Goal: Task Accomplishment & Management: Manage account settings

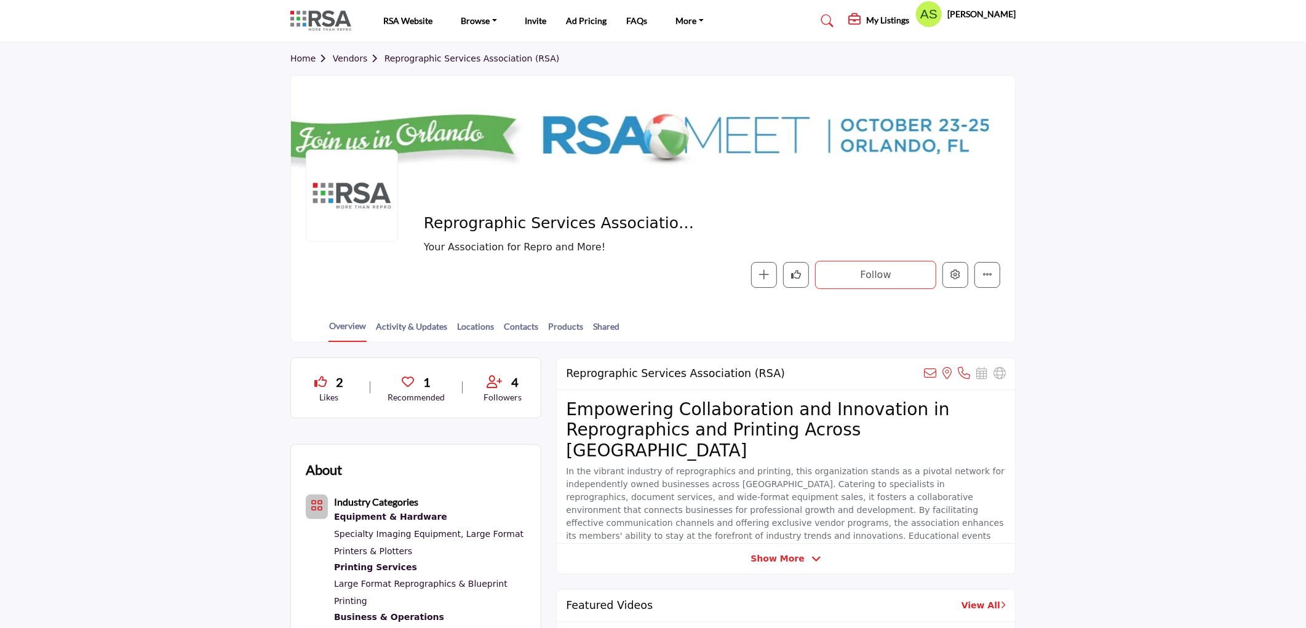
click at [1155, 182] on section "Home Vendors Reprographic Services Association (RSA) Reprographic Services Asso…" at bounding box center [653, 192] width 1306 height 300
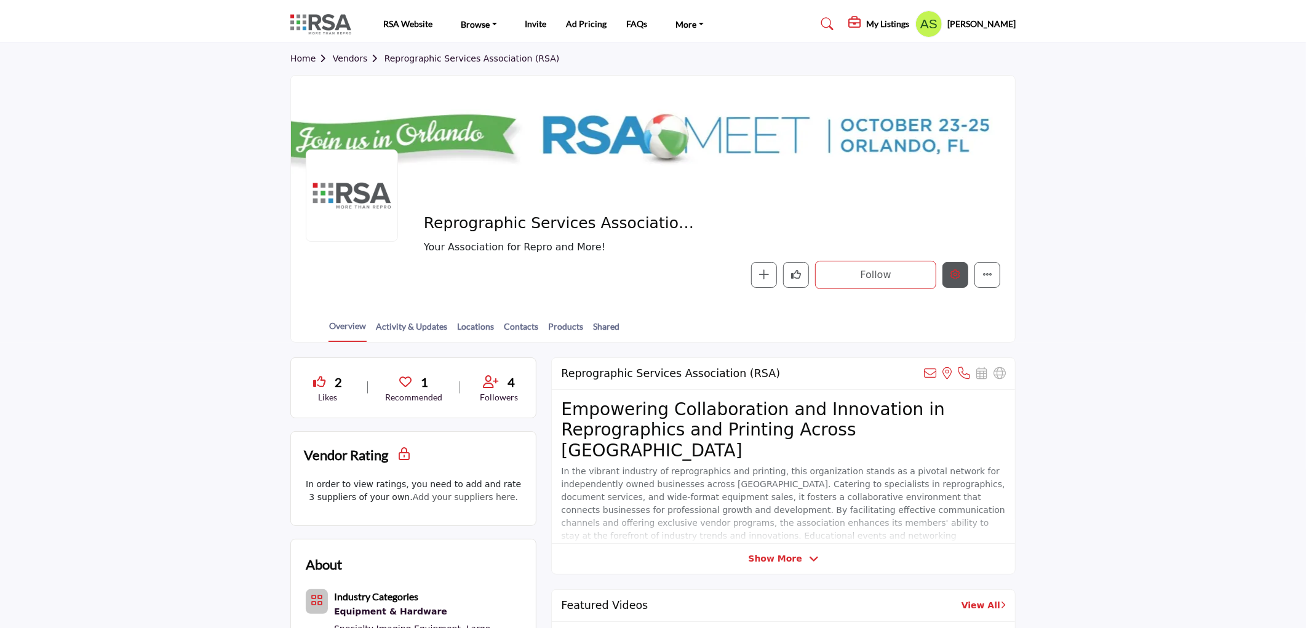
click at [951, 274] on icon "Edit company" at bounding box center [956, 274] width 10 height 10
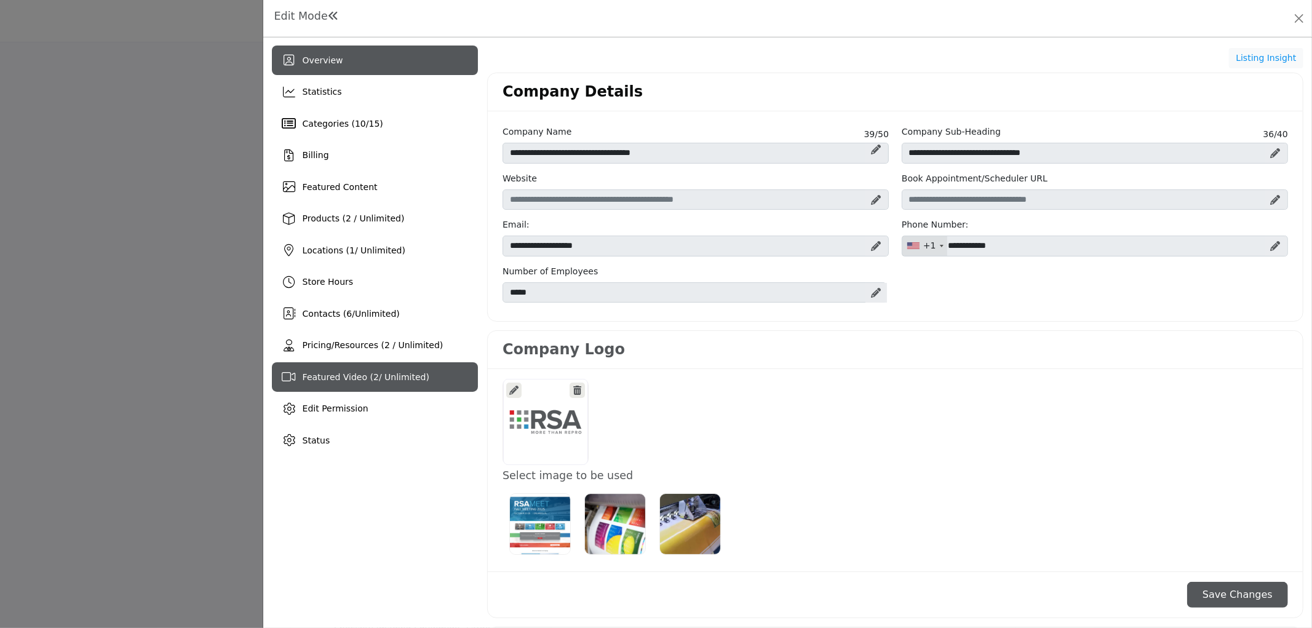
click at [349, 378] on span "Featured Video ( 2 / Unlimited)" at bounding box center [366, 377] width 127 height 10
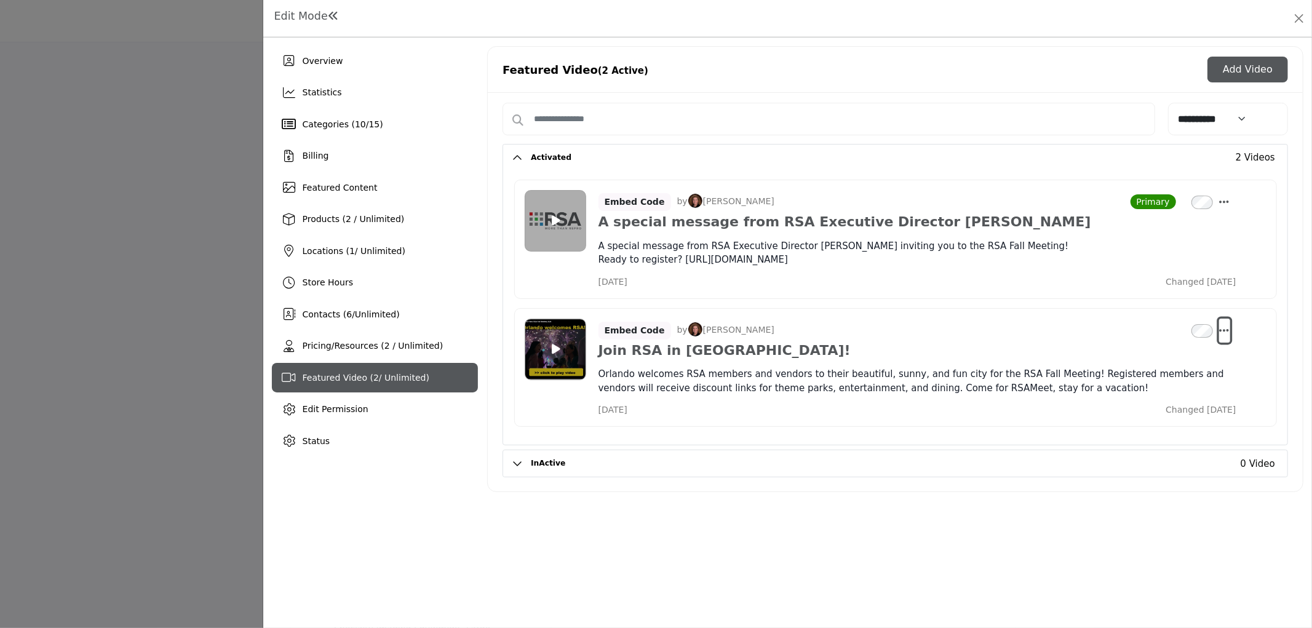
click at [1226, 333] on icon "Select Dropdown Options" at bounding box center [1225, 330] width 10 height 11
click at [1178, 388] on link "Edit" at bounding box center [1165, 389] width 119 height 22
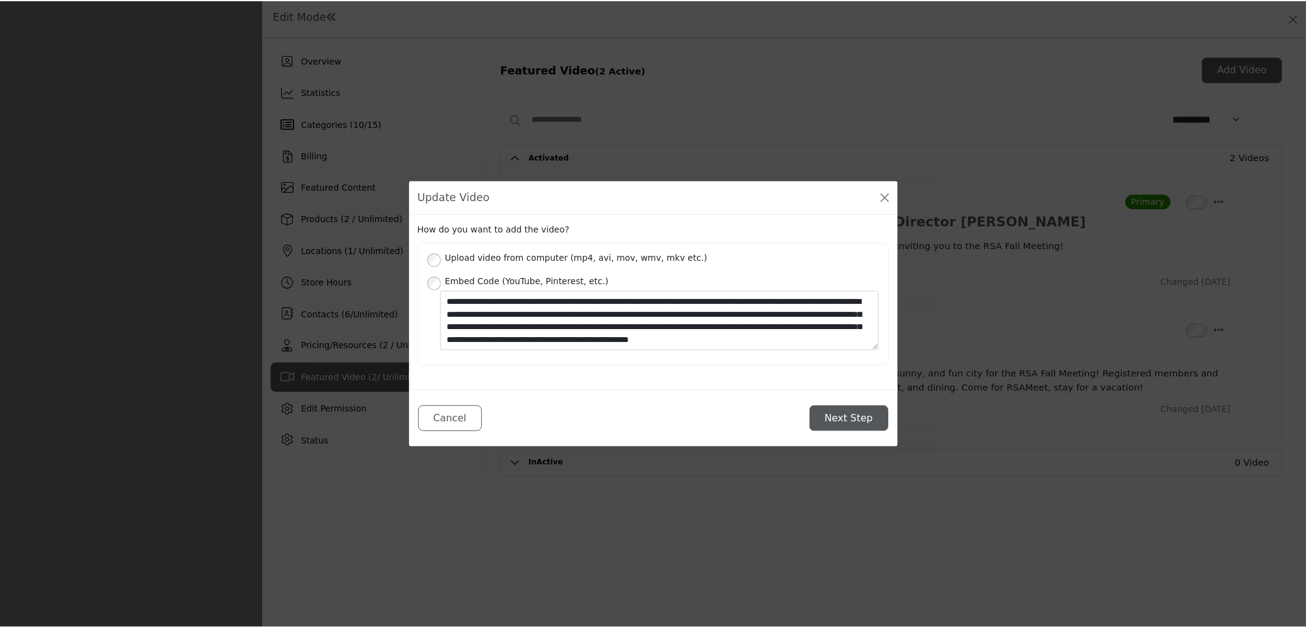
scroll to position [13, 0]
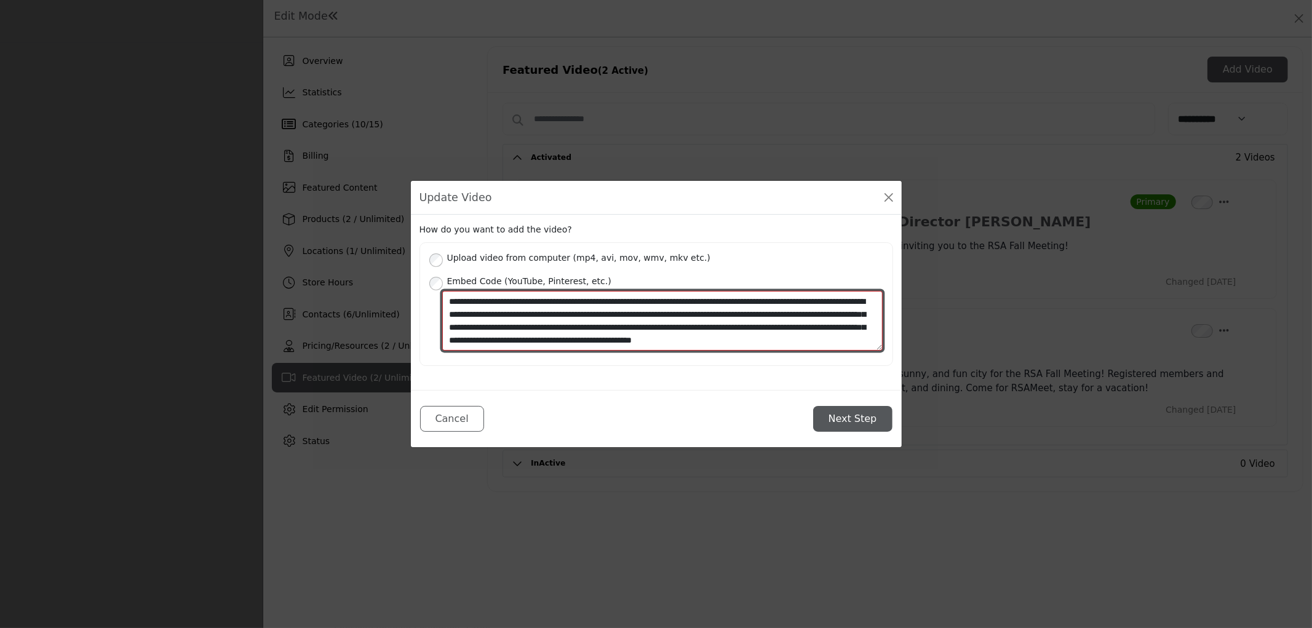
click at [604, 339] on textarea "**********" at bounding box center [662, 321] width 441 height 60
type textarea "**********"
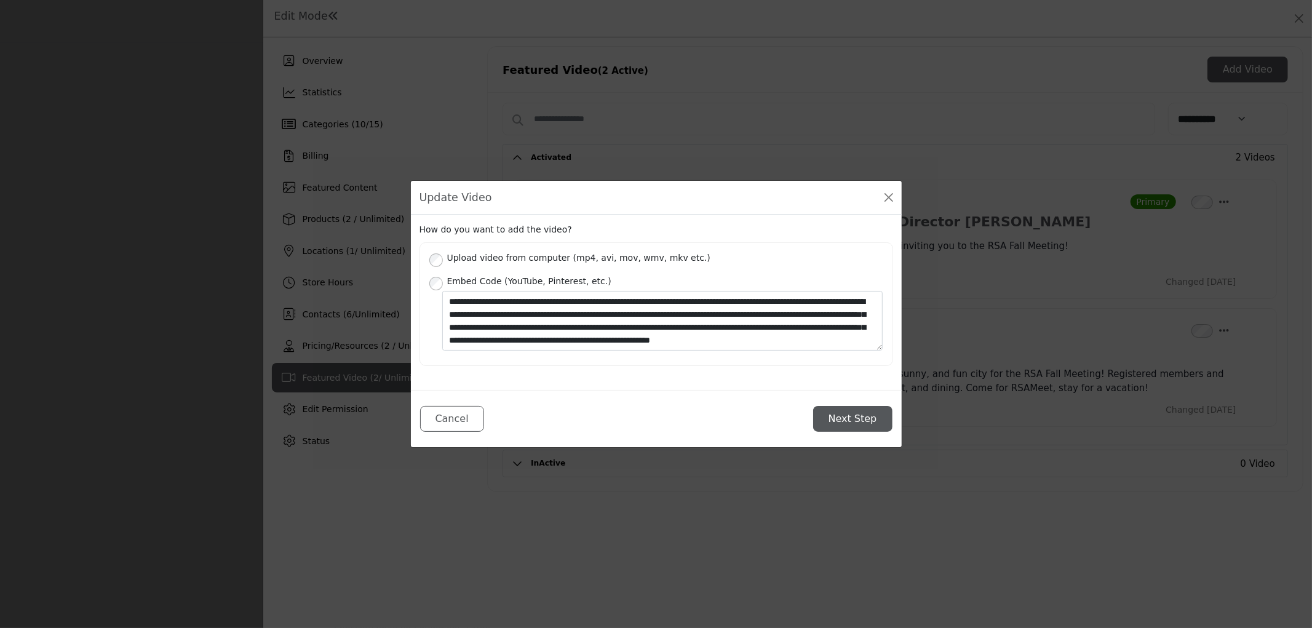
click at [860, 415] on button "Next Step" at bounding box center [852, 419] width 79 height 26
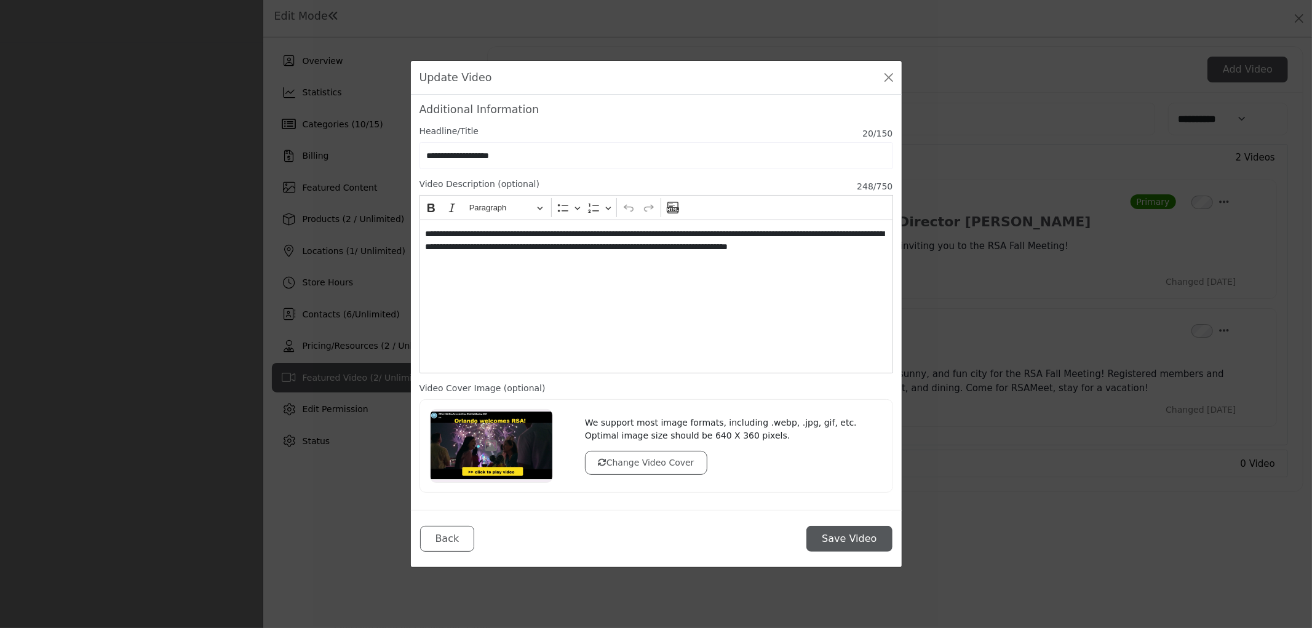
click at [855, 540] on button "Save Video" at bounding box center [850, 539] width 86 height 26
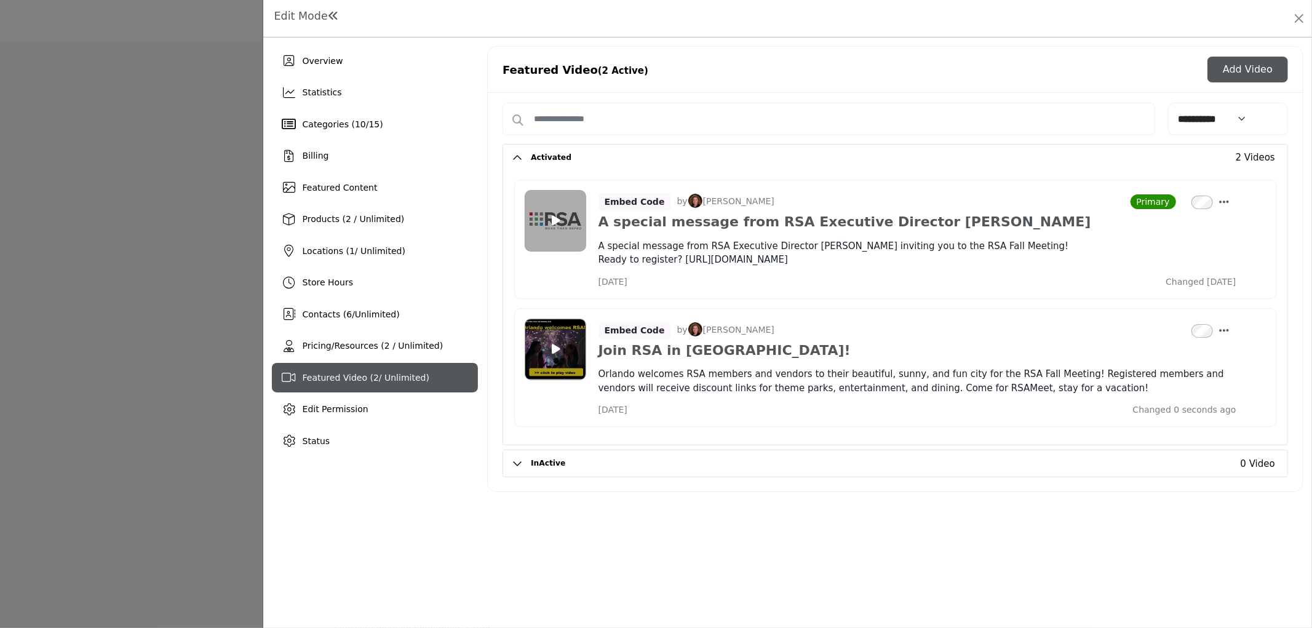
click at [191, 355] on div at bounding box center [656, 314] width 1312 height 628
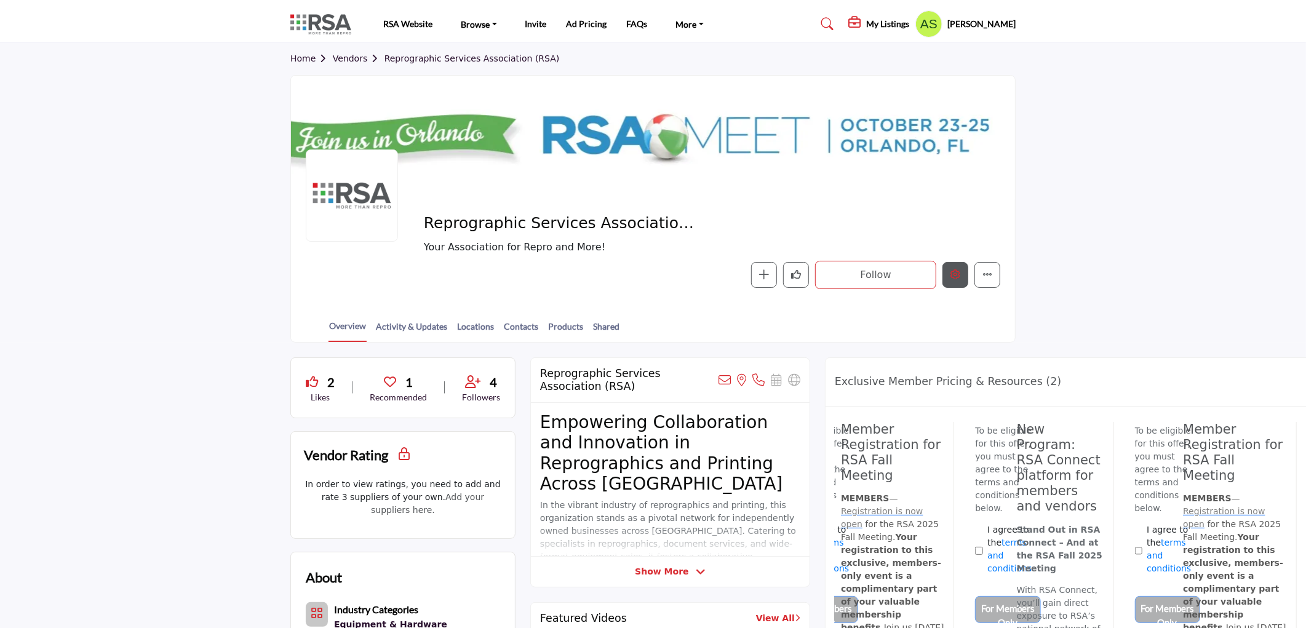
click at [955, 273] on icon "Edit company" at bounding box center [956, 274] width 10 height 10
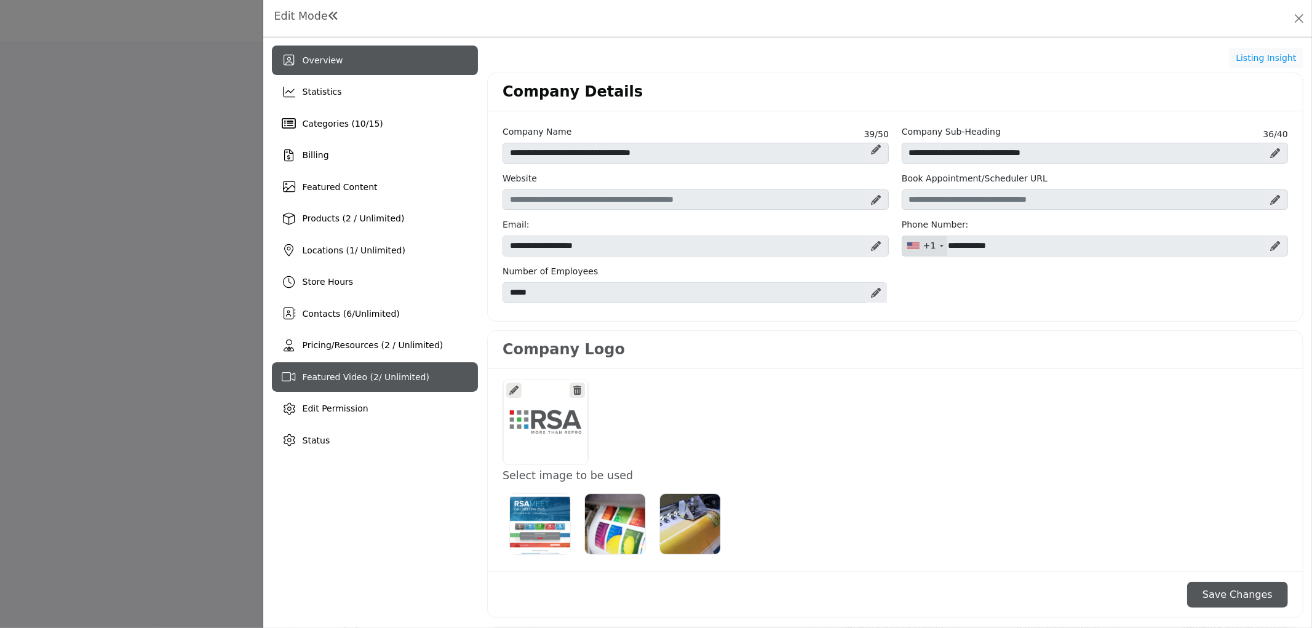
click at [349, 373] on span "Featured Video ( 2 / Unlimited)" at bounding box center [366, 377] width 127 height 10
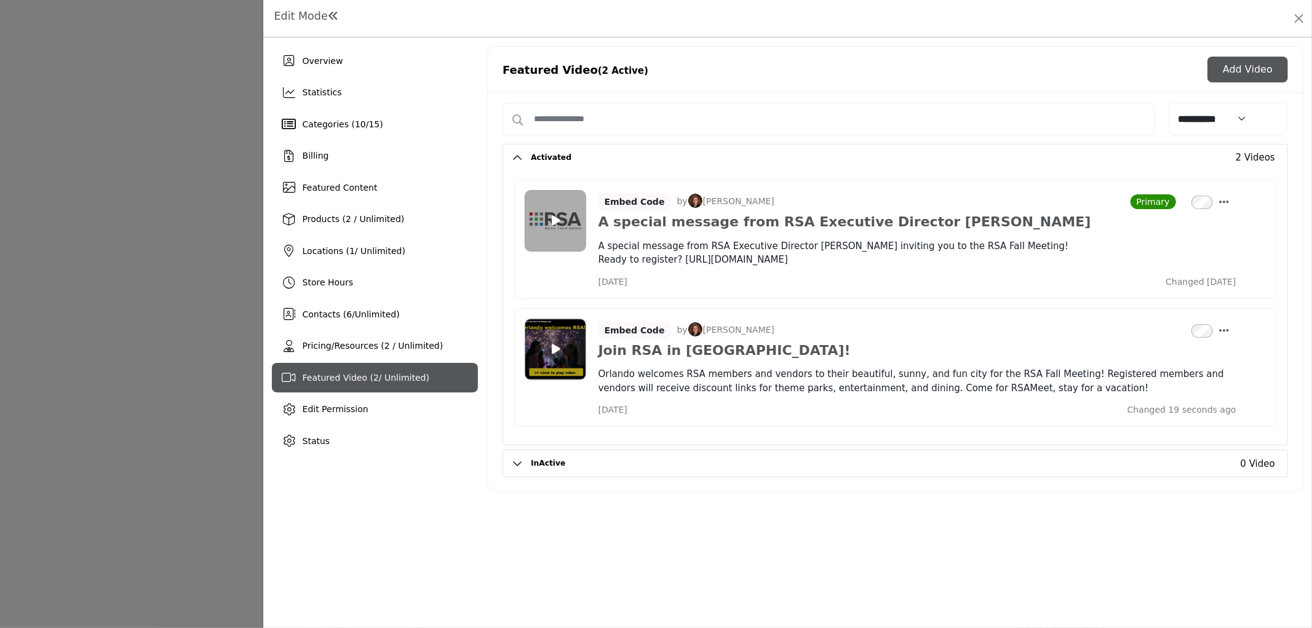
scroll to position [573, 0]
click at [1225, 334] on icon "Select Dropdown Options" at bounding box center [1225, 330] width 10 height 11
click at [1160, 389] on link "Edit" at bounding box center [1165, 389] width 119 height 22
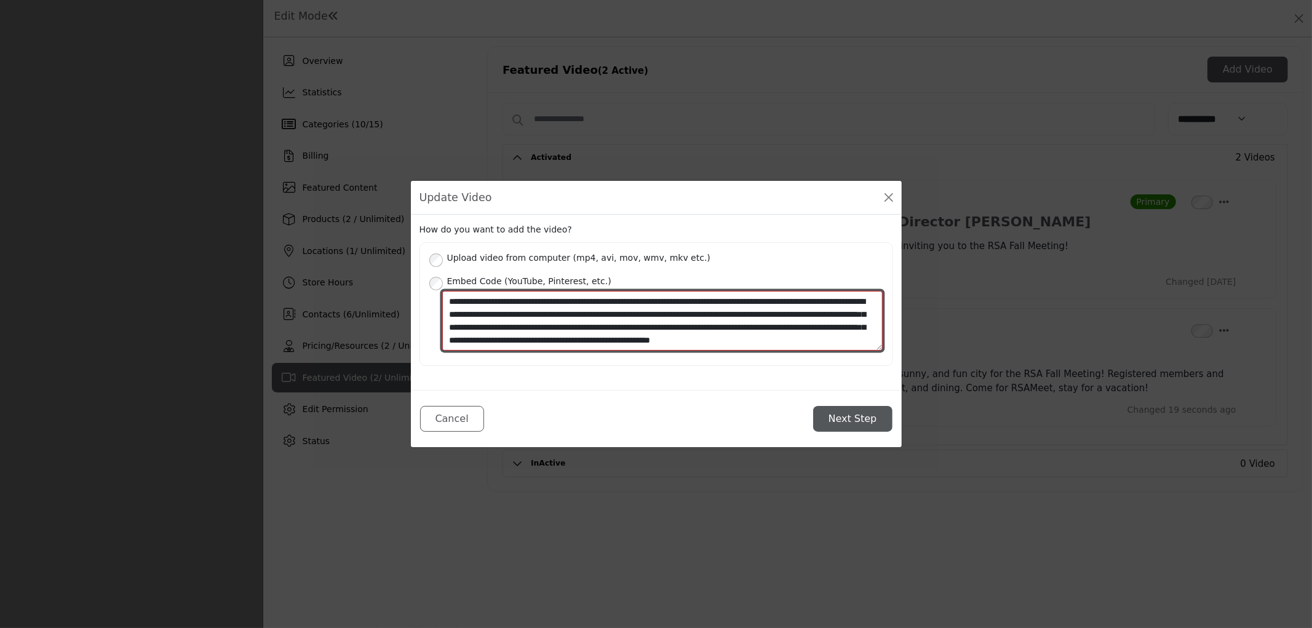
click at [710, 327] on textarea "**********" at bounding box center [662, 321] width 441 height 60
click at [613, 325] on textarea "**********" at bounding box center [662, 321] width 441 height 60
click at [633, 328] on textarea "**********" at bounding box center [662, 321] width 441 height 60
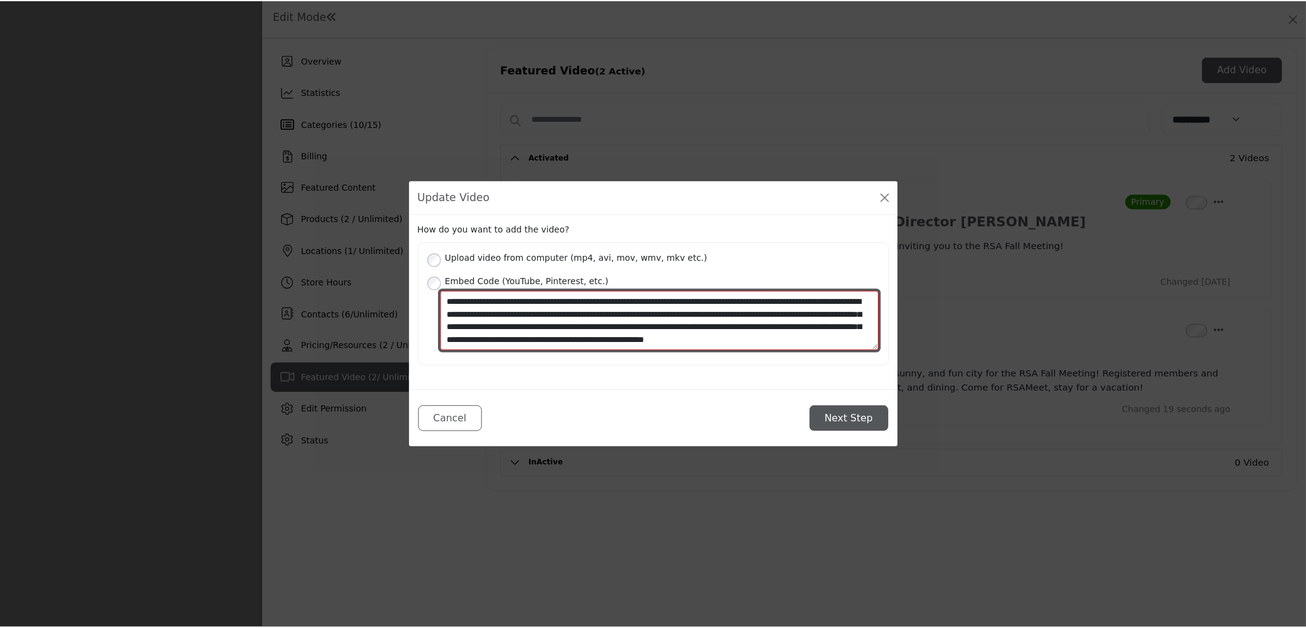
scroll to position [13, 0]
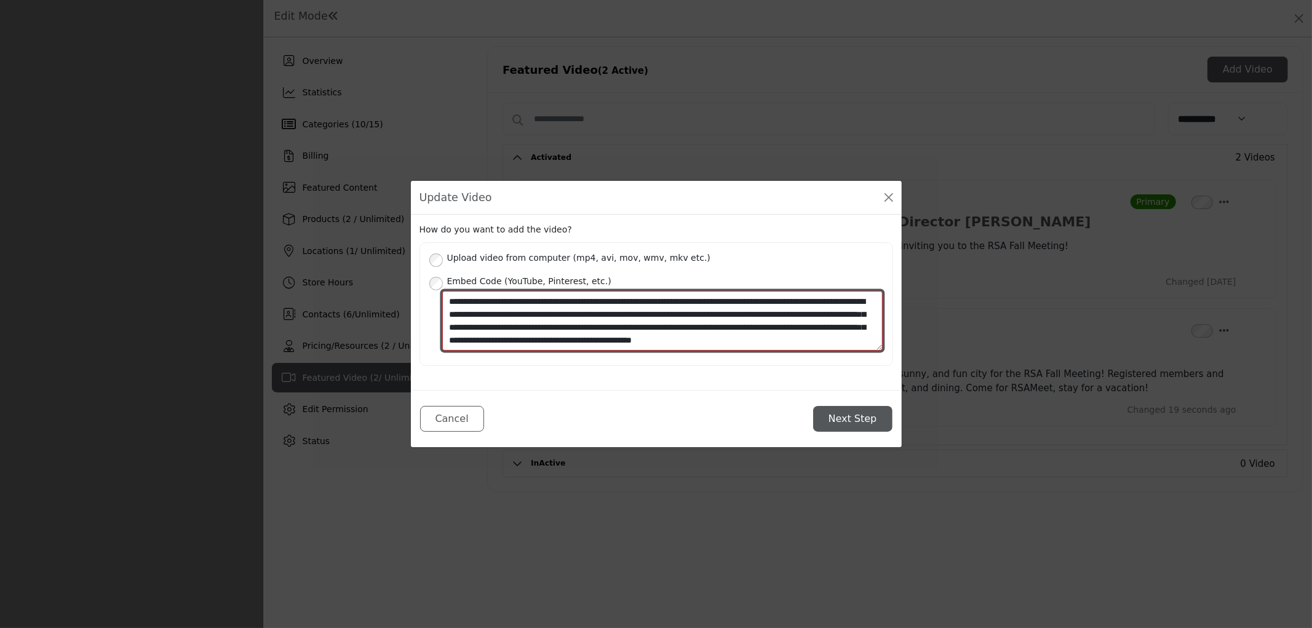
type textarea "**********"
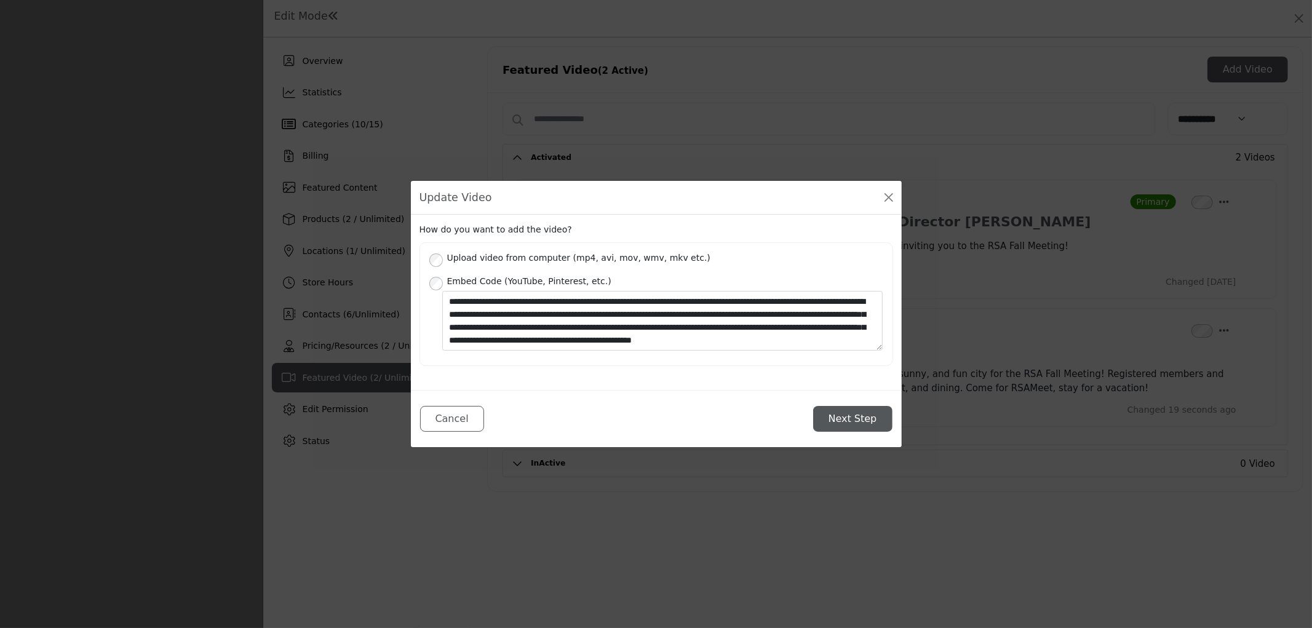
click at [846, 416] on button "Next Step" at bounding box center [852, 419] width 79 height 26
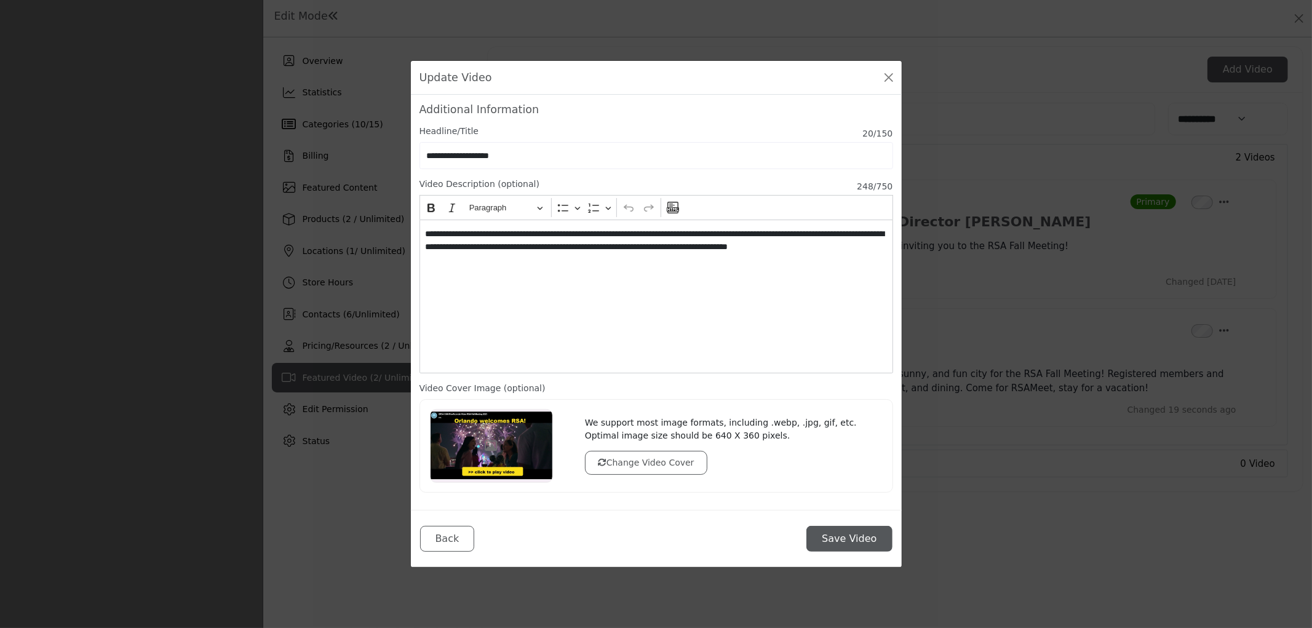
click at [848, 551] on button "Save Video" at bounding box center [850, 539] width 86 height 26
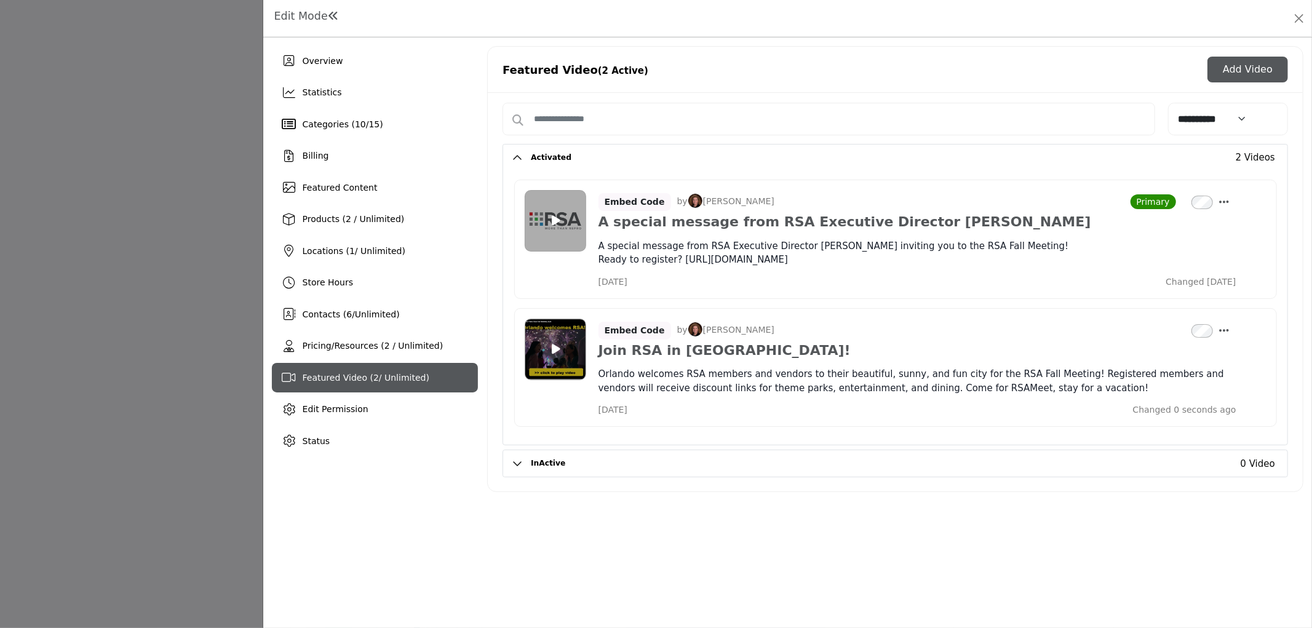
click at [169, 335] on div at bounding box center [656, 314] width 1312 height 628
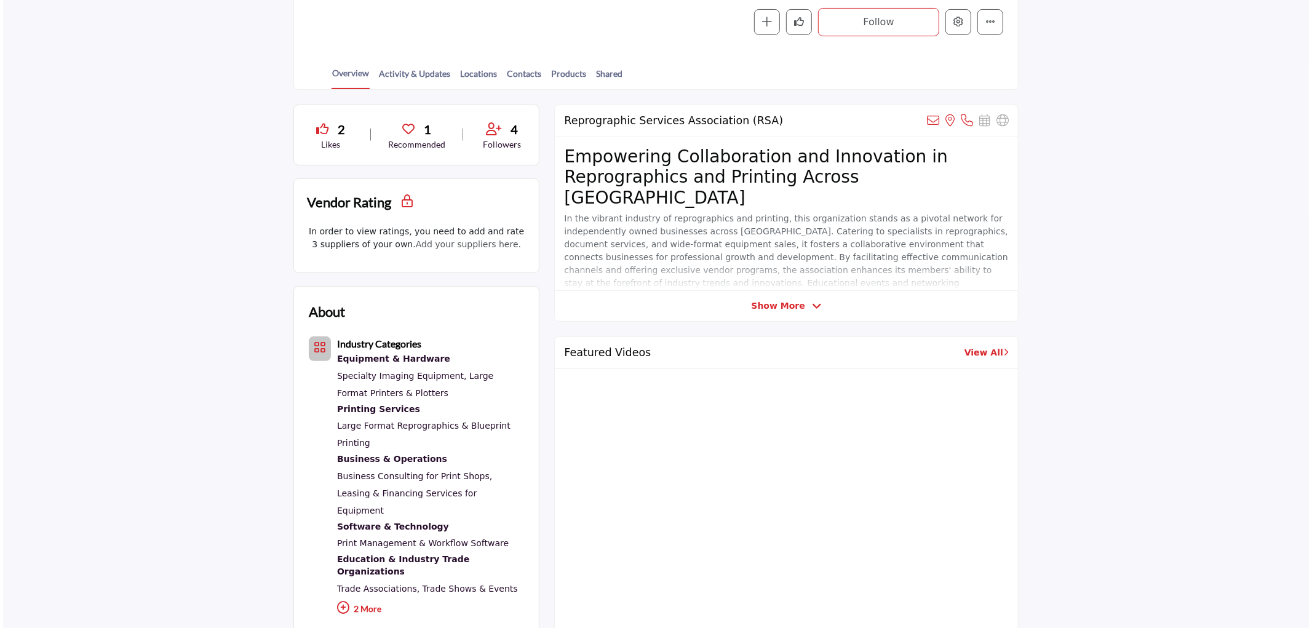
scroll to position [249, 0]
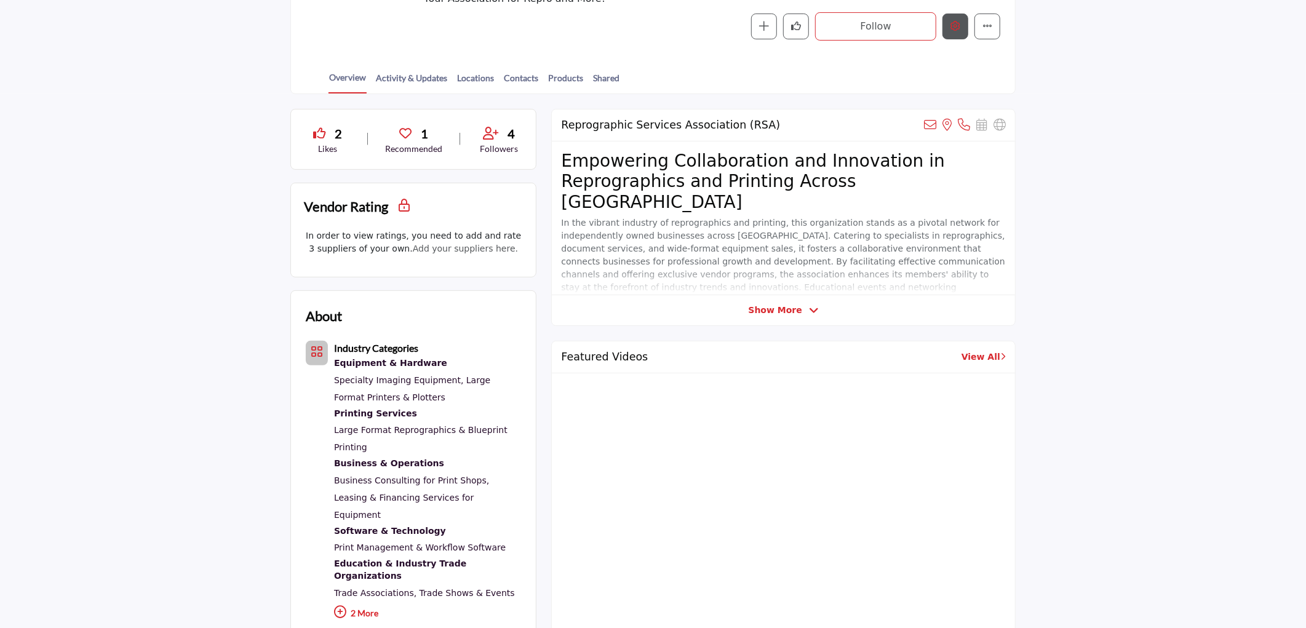
click at [956, 31] on icon "Edit company" at bounding box center [956, 26] width 10 height 10
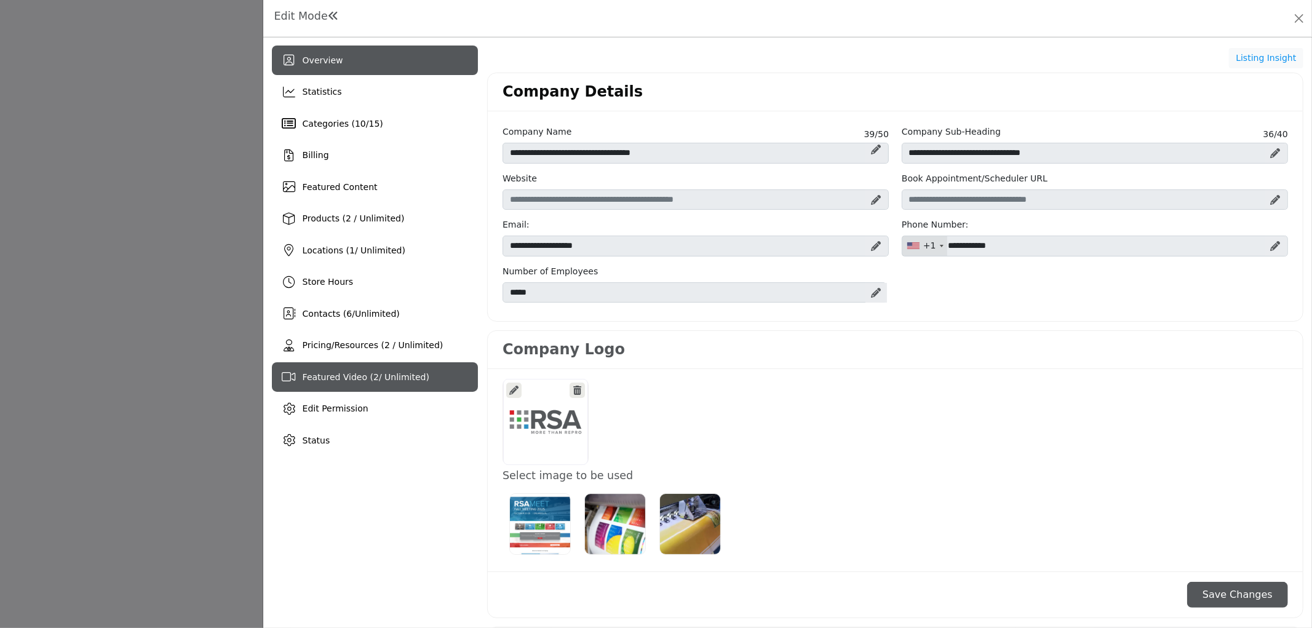
click at [383, 376] on span "Featured Video ( 2 / Unlimited)" at bounding box center [366, 377] width 127 height 10
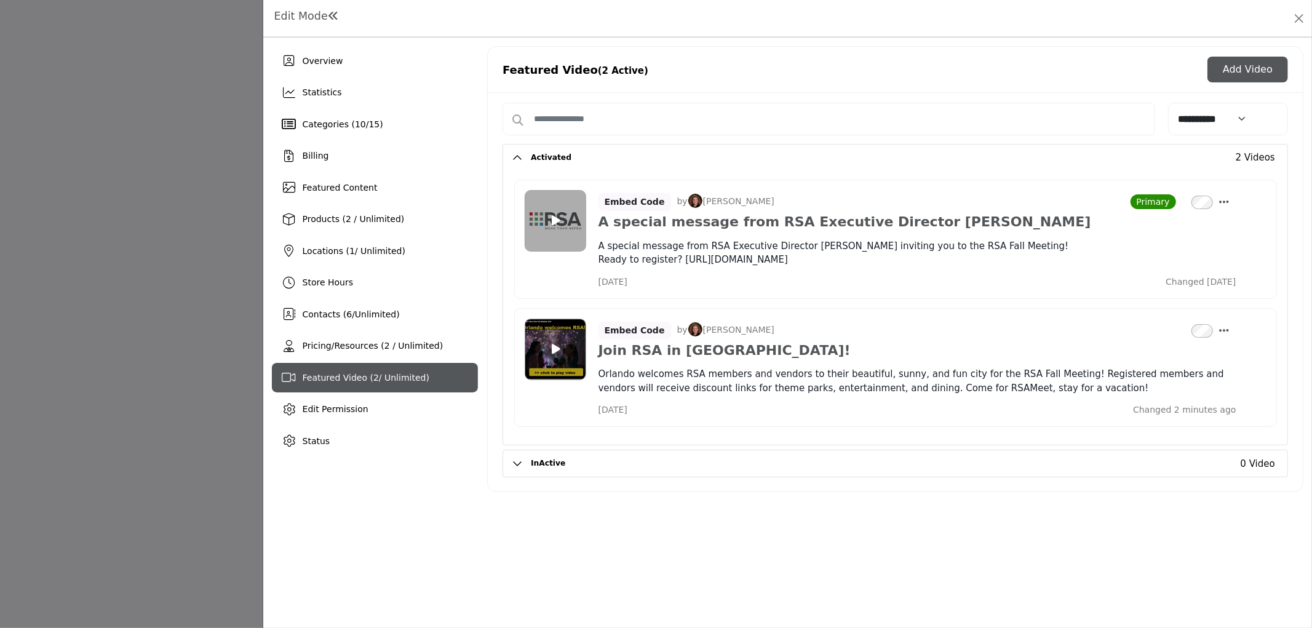
scroll to position [796, 0]
click at [1226, 330] on icon "Select Dropdown Options" at bounding box center [1225, 330] width 10 height 11
click at [1167, 396] on link "Edit" at bounding box center [1165, 389] width 119 height 22
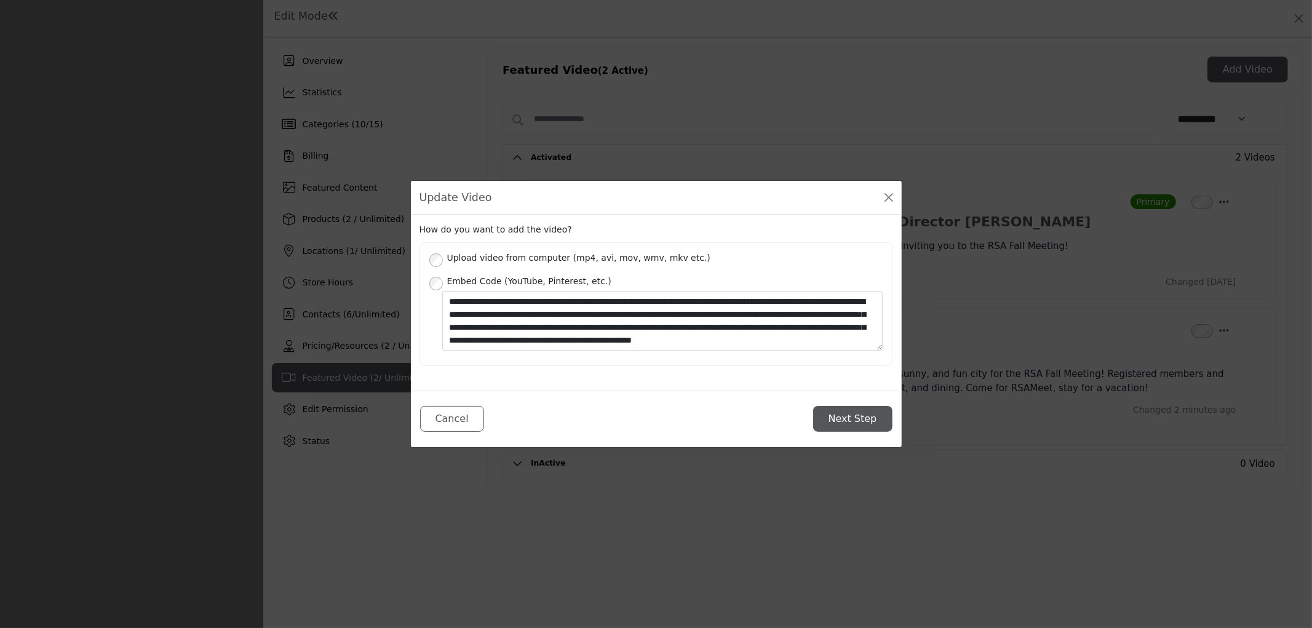
scroll to position [0, 0]
